Goal: Check status: Check status

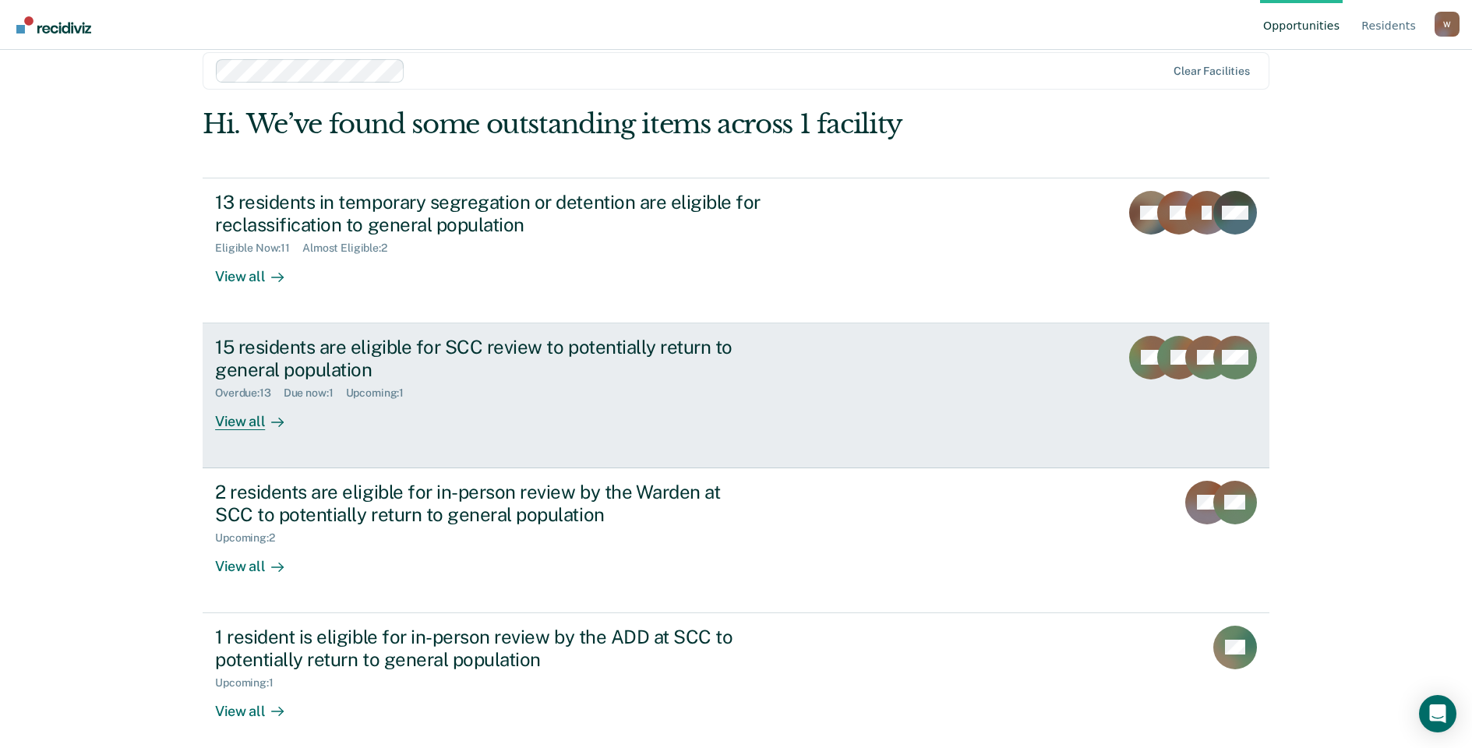
scroll to position [33, 0]
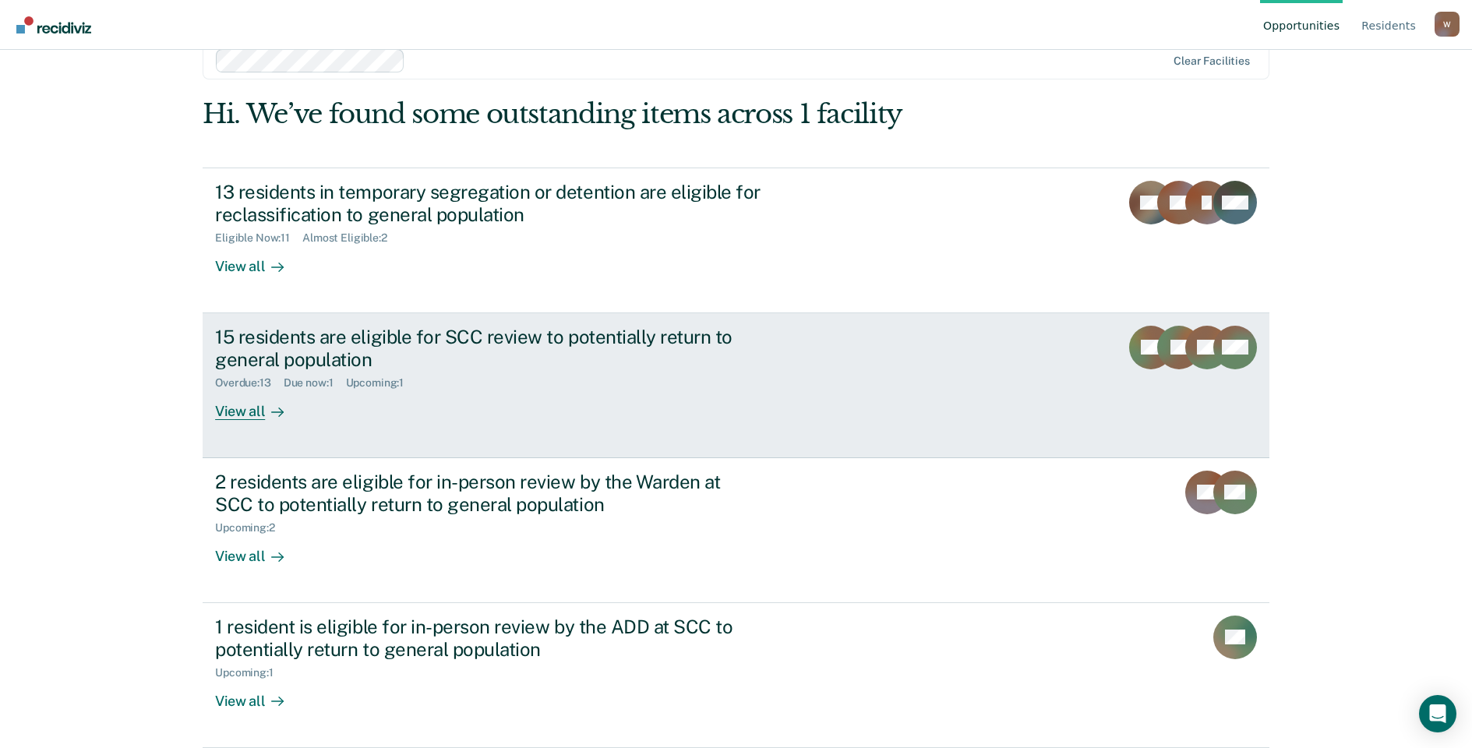
click at [231, 400] on div "View all" at bounding box center [258, 405] width 87 height 30
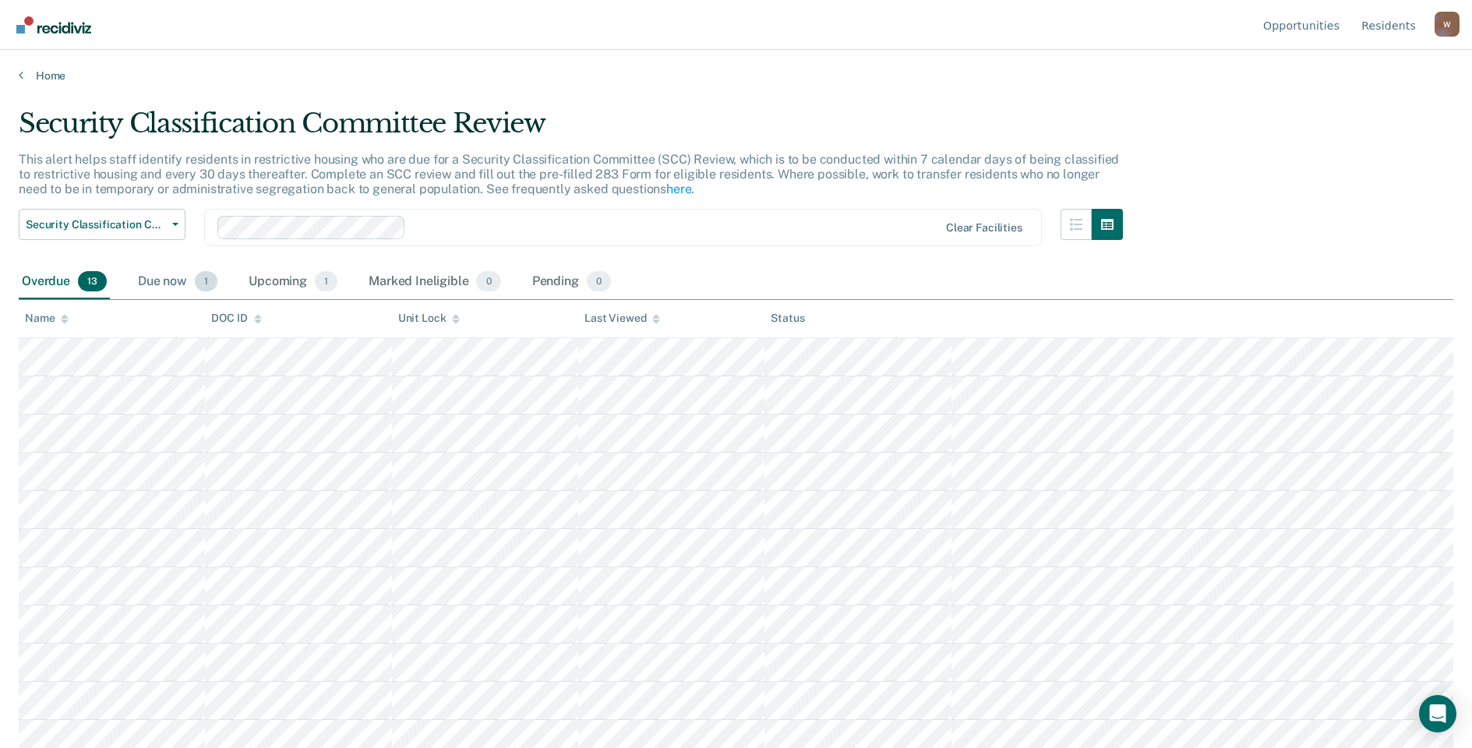
click at [162, 285] on div "Due now 1" at bounding box center [178, 282] width 86 height 34
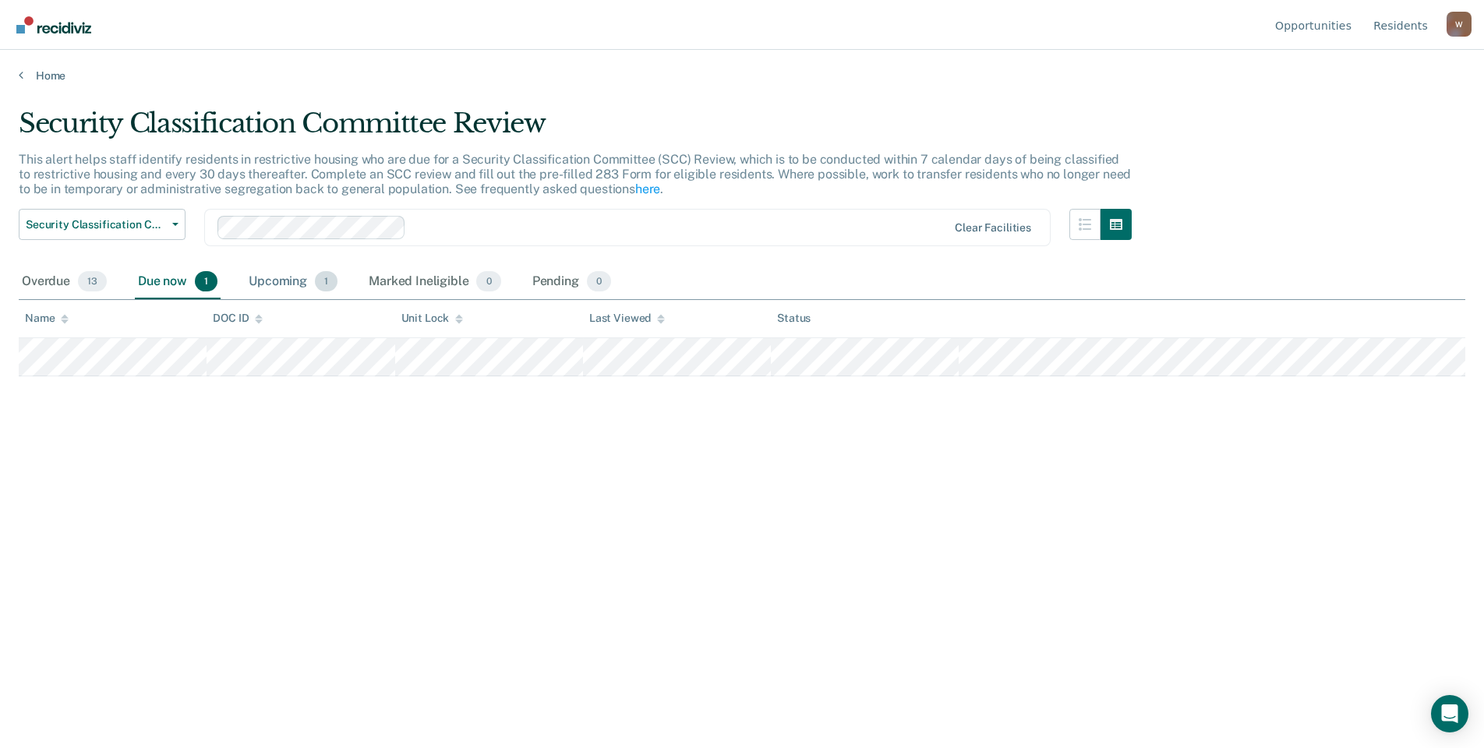
click at [291, 287] on div "Upcoming 1" at bounding box center [292, 282] width 95 height 34
click at [44, 280] on div "Overdue 13" at bounding box center [64, 282] width 91 height 34
